Goal: Information Seeking & Learning: Learn about a topic

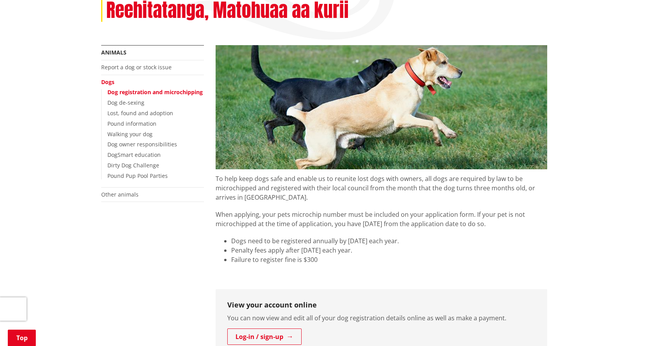
scroll to position [117, 0]
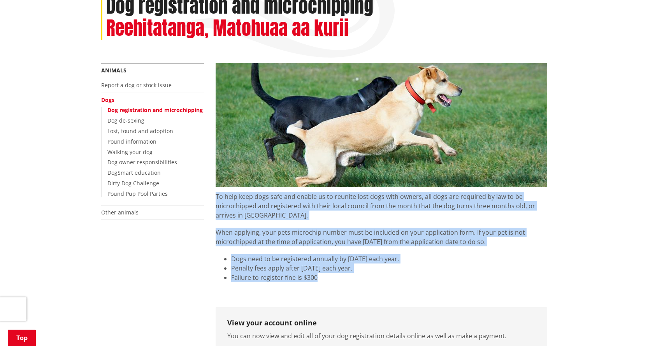
drag, startPoint x: 216, startPoint y: 196, endPoint x: 426, endPoint y: 273, distance: 224.5
click at [430, 275] on div "To help keep dogs safe and enable us to reunite lost dogs with owners, all dogs…" at bounding box center [382, 243] width 332 height 112
click at [426, 273] on li "Failure to register fine is $300" at bounding box center [389, 277] width 316 height 9
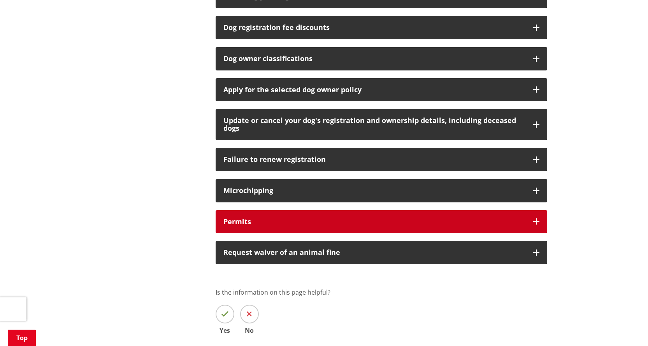
scroll to position [584, 0]
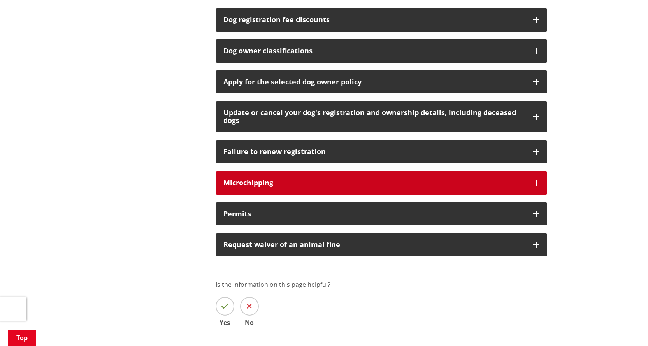
click at [256, 180] on h3 "Microchipping" at bounding box center [375, 183] width 302 height 8
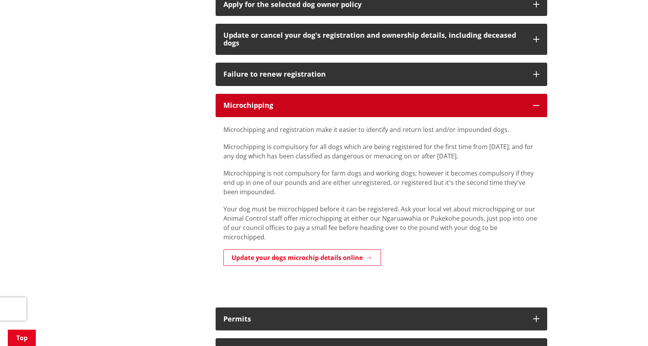
scroll to position [662, 0]
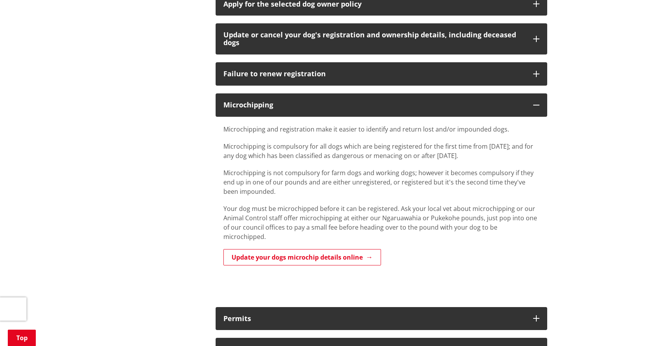
click at [222, 129] on div "Microchipping and registration make it easier to identify and return lost and/o…" at bounding box center [382, 208] width 332 height 183
click at [227, 134] on div "Microchipping and registration make it easier to identify and return lost and/o…" at bounding box center [382, 183] width 316 height 117
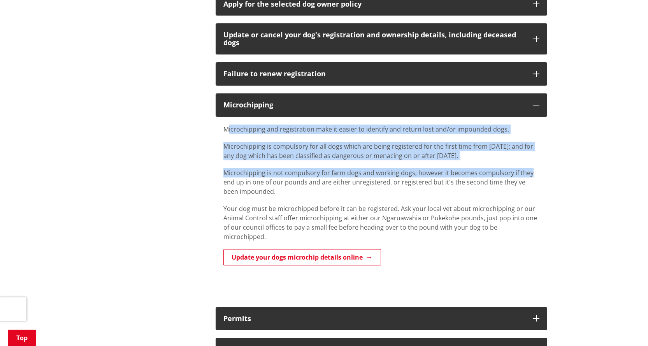
drag, startPoint x: 227, startPoint y: 133, endPoint x: 535, endPoint y: 163, distance: 309.1
click at [535, 163] on div "Microchipping and registration make it easier to identify and return lost and/o…" at bounding box center [382, 183] width 316 height 117
click at [240, 148] on p "Microchipping is compulsory for all dogs which are being registered for the fir…" at bounding box center [382, 151] width 316 height 19
drag, startPoint x: 226, startPoint y: 129, endPoint x: 299, endPoint y: 156, distance: 77.6
click at [434, 169] on div "Microchipping and registration make it easier to identify and return lost and/o…" at bounding box center [382, 183] width 316 height 117
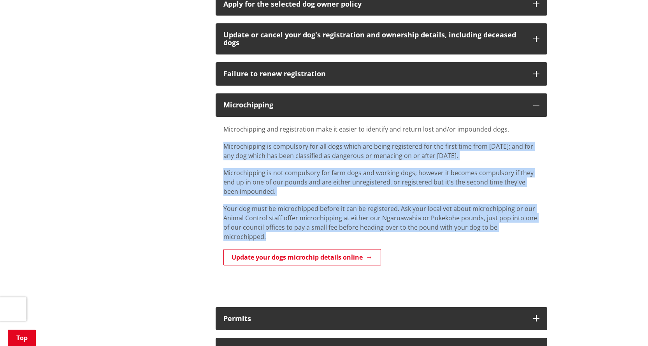
drag, startPoint x: 541, startPoint y: 232, endPoint x: 217, endPoint y: 135, distance: 337.7
click at [217, 135] on div "Microchipping and registration make it easier to identify and return lost and/o…" at bounding box center [382, 208] width 332 height 183
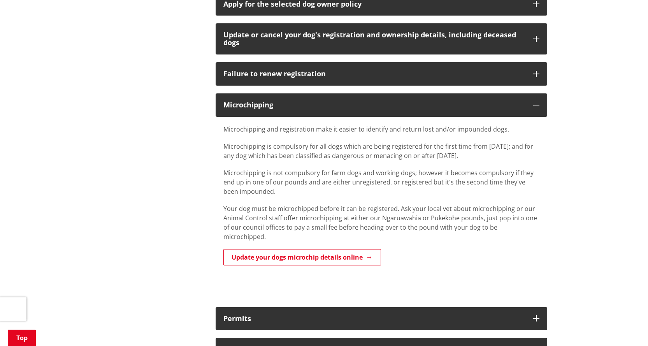
click at [465, 249] on p "Update your dogs microchip details online" at bounding box center [382, 258] width 316 height 18
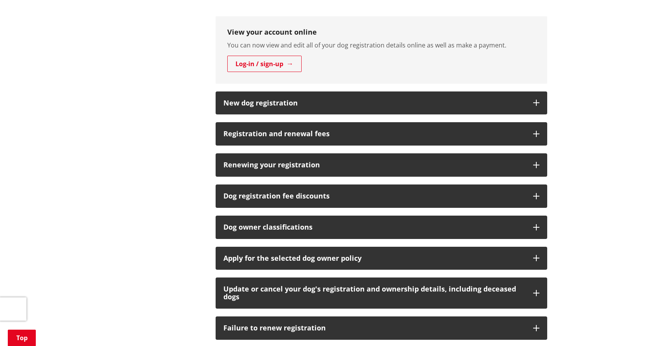
scroll to position [389, 0]
